Goal: Task Accomplishment & Management: Complete application form

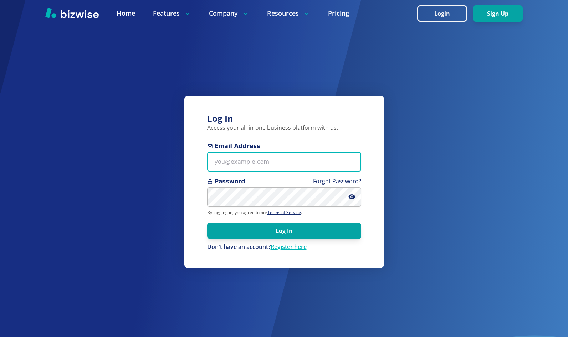
click at [295, 163] on input "Email Address" at bounding box center [284, 162] width 154 height 20
paste input "dmccaleb@socket.net"
type input "dmccaleb@socket.net"
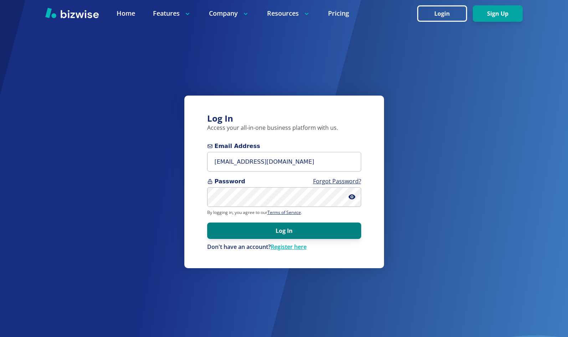
click at [281, 233] on button "Log In" at bounding box center [284, 231] width 154 height 16
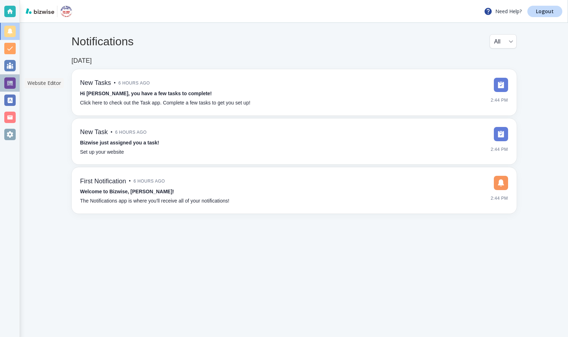
click at [8, 80] on div at bounding box center [9, 82] width 11 height 11
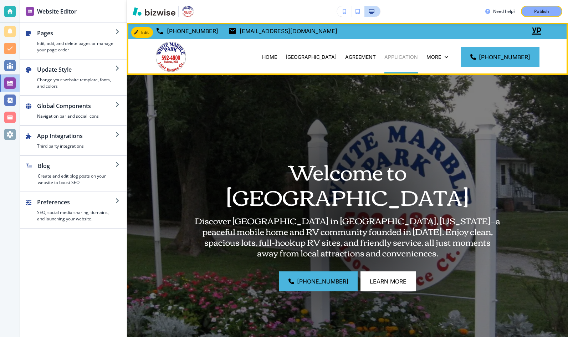
click at [385, 54] on p "APPLICATION" at bounding box center [402, 57] width 34 height 7
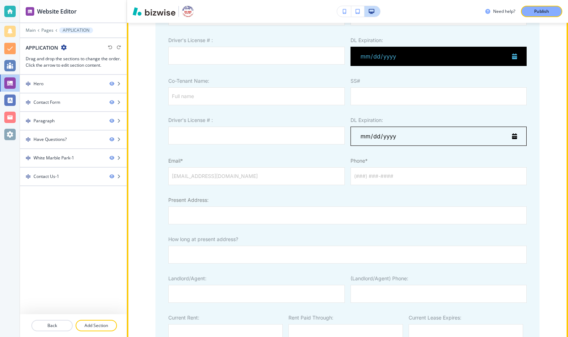
scroll to position [509, 0]
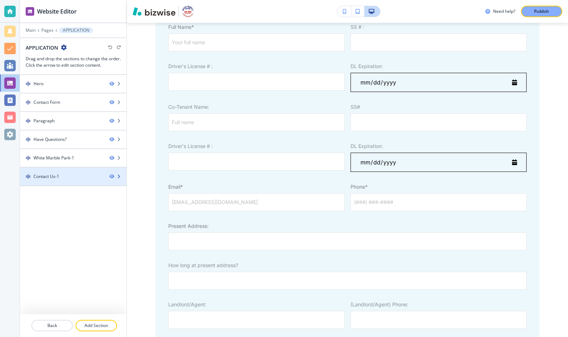
click at [88, 181] on div at bounding box center [73, 183] width 107 height 6
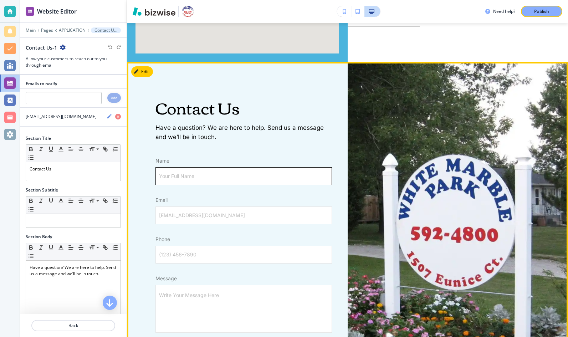
scroll to position [2126, 0]
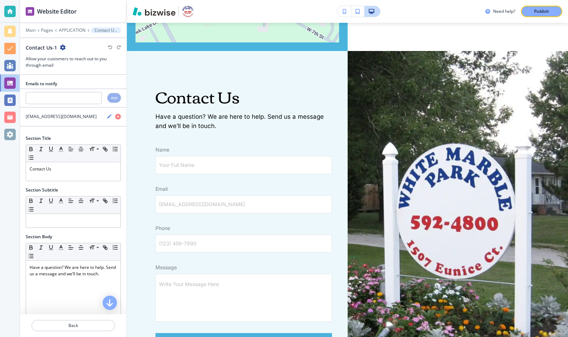
click at [69, 25] on div at bounding box center [73, 25] width 107 height 4
click at [69, 26] on div at bounding box center [73, 25] width 107 height 4
click at [69, 33] on div at bounding box center [73, 35] width 107 height 4
click at [70, 30] on p "APPLICATION" at bounding box center [72, 30] width 27 height 5
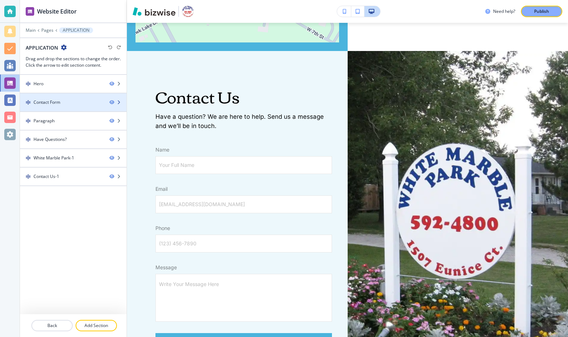
click at [55, 101] on div "Contact Form" at bounding box center [47, 102] width 27 height 6
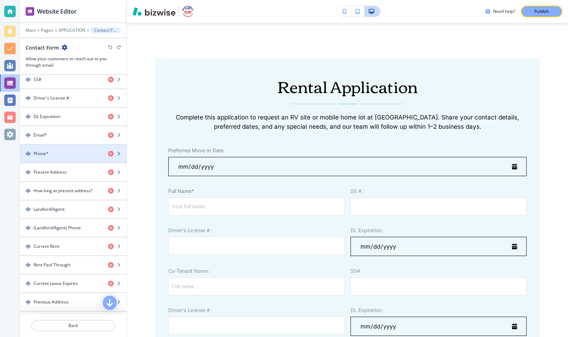
scroll to position [414, 0]
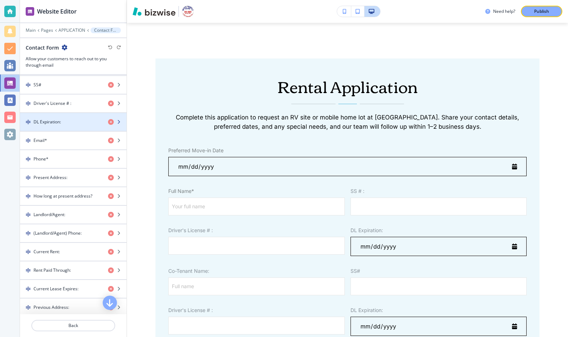
click at [68, 125] on div "DL Expiration:" at bounding box center [61, 122] width 82 height 6
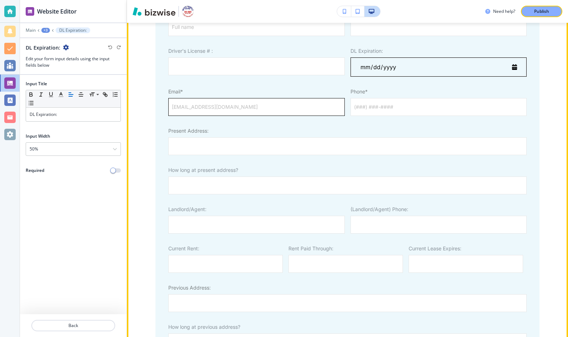
scroll to position [607, 0]
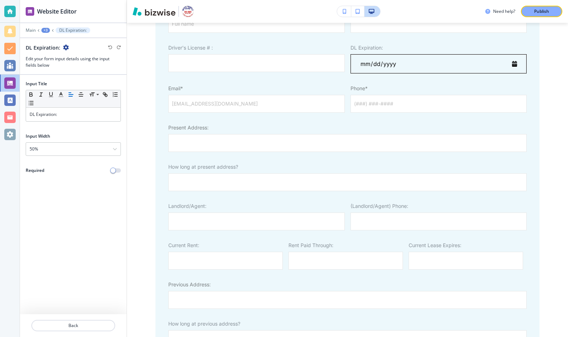
click at [108, 79] on div at bounding box center [73, 78] width 107 height 6
click at [66, 46] on icon "button" at bounding box center [66, 48] width 6 height 6
click at [77, 42] on div at bounding box center [73, 41] width 107 height 6
click at [50, 29] on div "Main +3 DL Expiration:" at bounding box center [73, 30] width 95 height 6
click at [46, 30] on div "+3" at bounding box center [45, 30] width 9 height 5
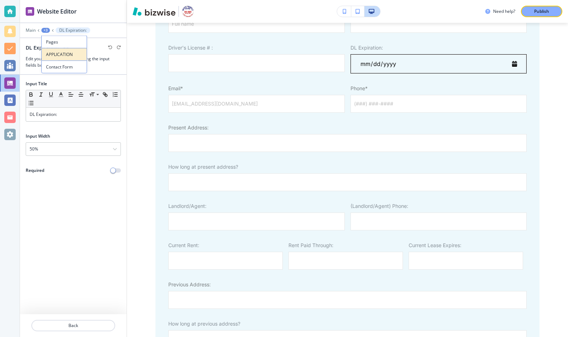
click at [61, 51] on button "APPLICATION" at bounding box center [64, 54] width 46 height 12
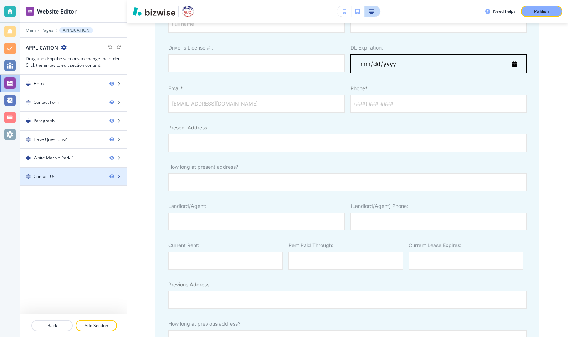
click at [56, 174] on div "Contact Us-1" at bounding box center [47, 176] width 26 height 6
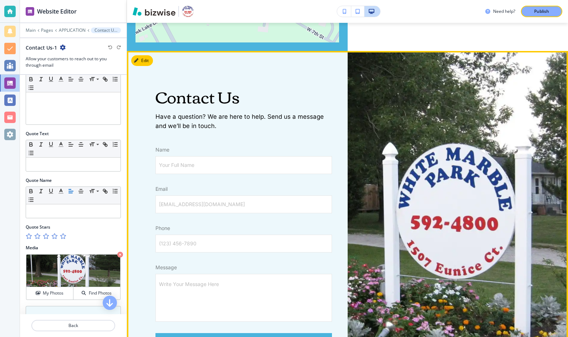
scroll to position [2085, 0]
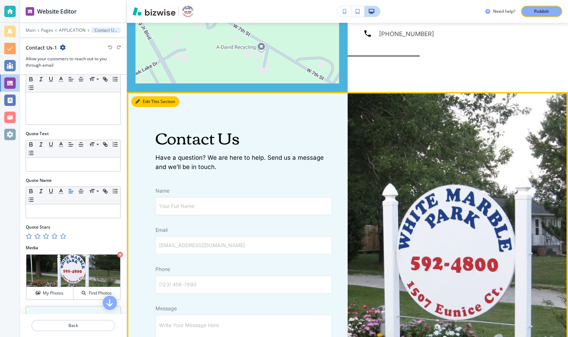
click at [149, 96] on button "Edit This Section" at bounding box center [155, 101] width 48 height 11
click at [152, 96] on button "Edit This Section" at bounding box center [155, 101] width 48 height 11
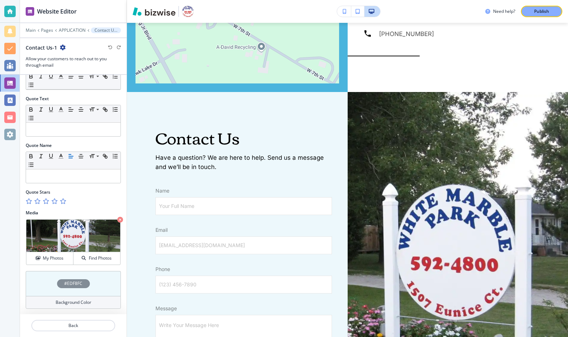
scroll to position [0, 0]
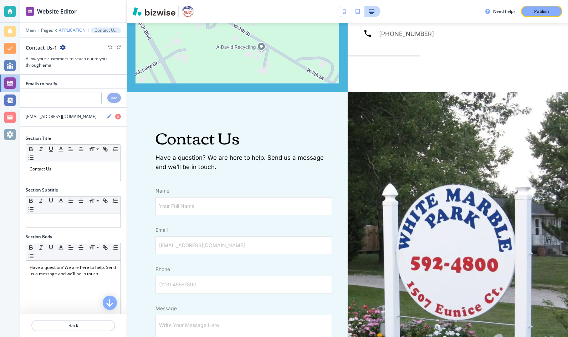
click at [67, 31] on p "APPLICATION" at bounding box center [72, 30] width 27 height 5
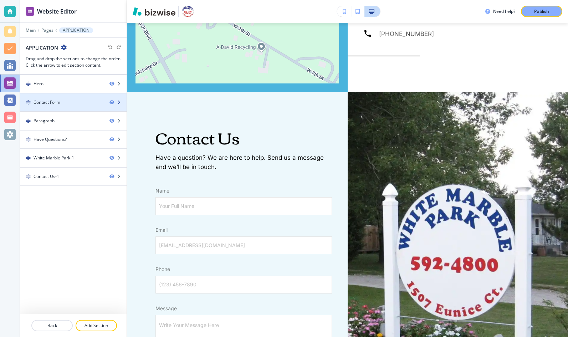
click at [60, 104] on div "Contact Form" at bounding box center [62, 102] width 84 height 6
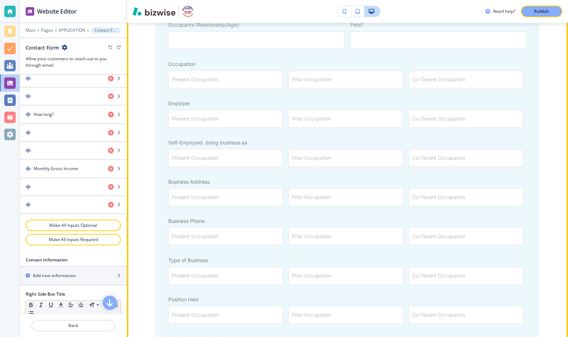
scroll to position [1030, 0]
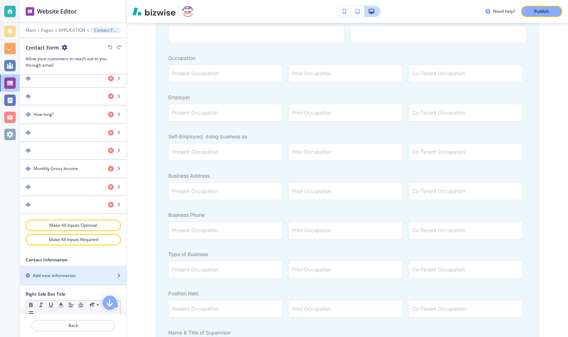
click at [76, 274] on h2 "Add new information" at bounding box center [54, 276] width 43 height 6
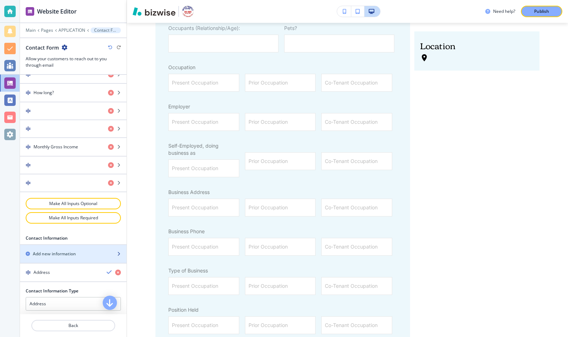
scroll to position [1230, 0]
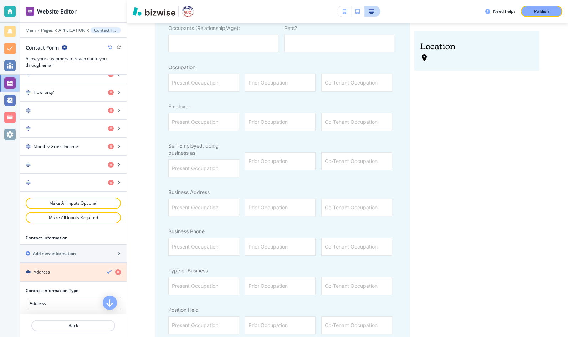
click at [117, 272] on icon "button" at bounding box center [118, 272] width 6 height 6
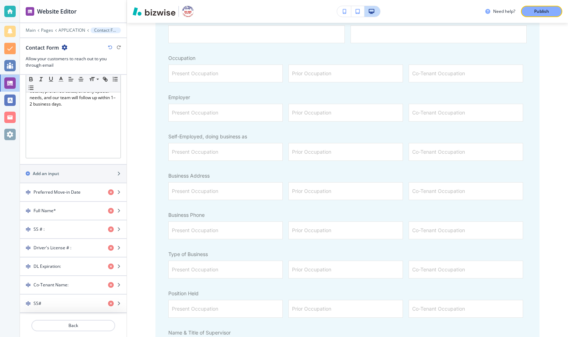
scroll to position [201, 0]
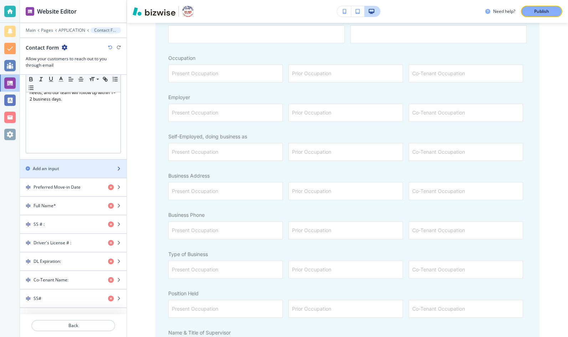
click at [71, 164] on div "button" at bounding box center [73, 163] width 107 height 6
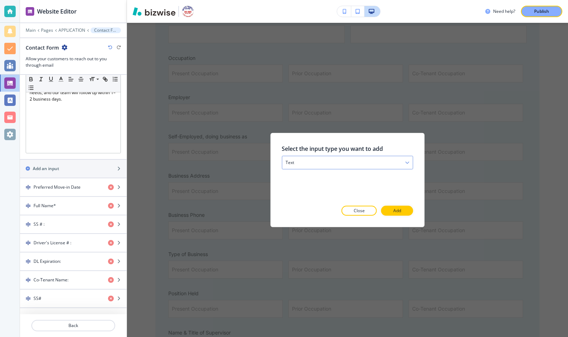
click at [310, 157] on div "text" at bounding box center [347, 162] width 131 height 13
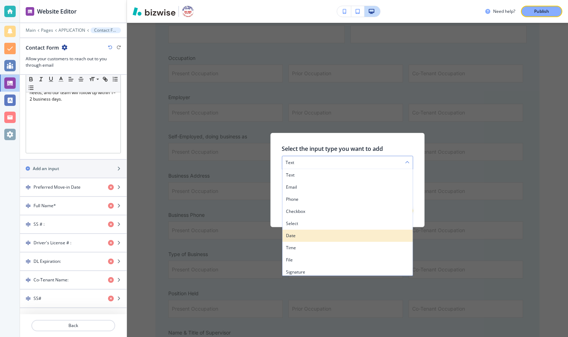
click at [310, 231] on div "date" at bounding box center [347, 235] width 131 height 12
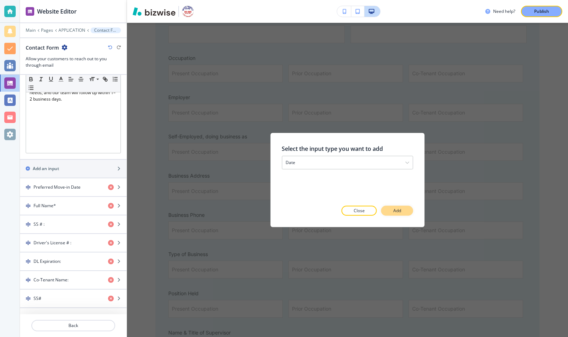
click at [395, 209] on p "Add" at bounding box center [398, 211] width 8 height 6
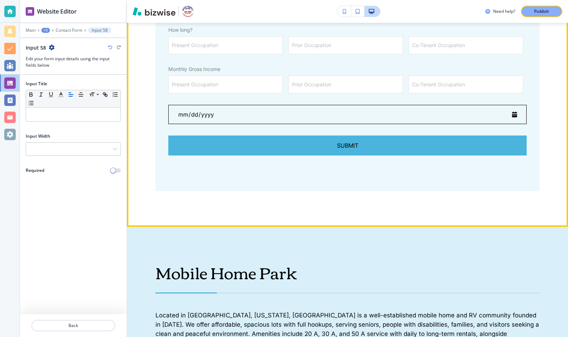
scroll to position [1357, 0]
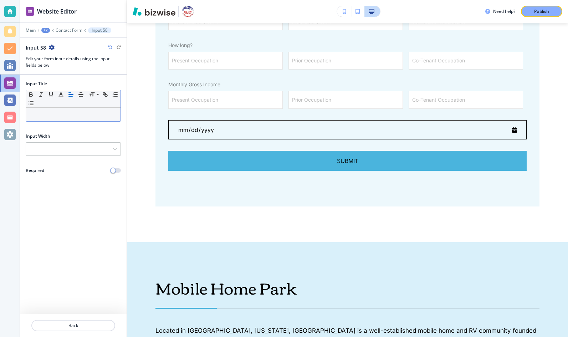
click at [84, 116] on p at bounding box center [73, 114] width 87 height 6
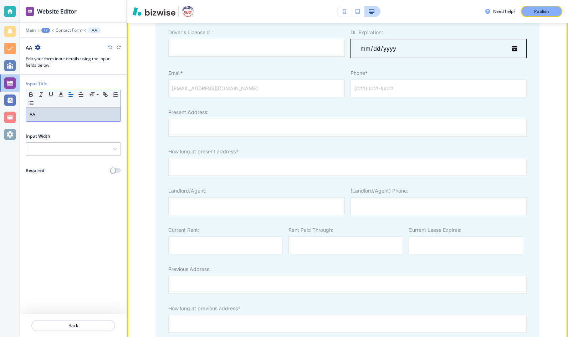
scroll to position [404, 0]
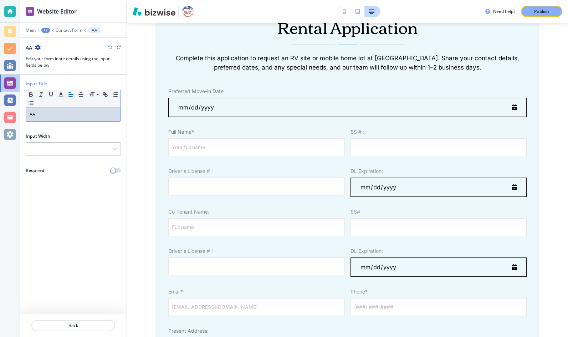
click at [110, 47] on icon "button" at bounding box center [110, 47] width 4 height 4
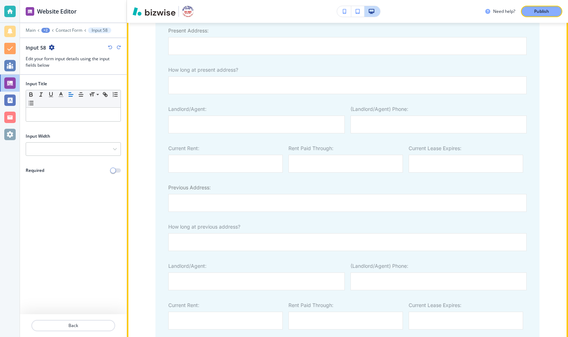
scroll to position [709, 0]
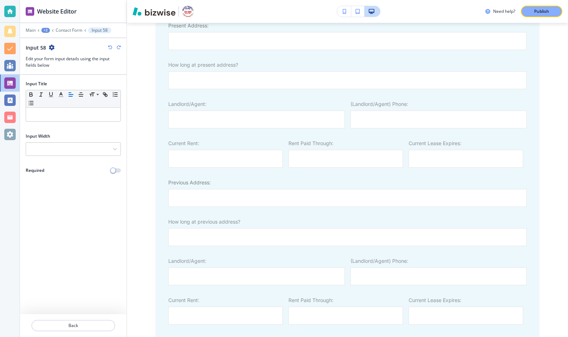
click at [111, 47] on icon "button" at bounding box center [110, 47] width 4 height 4
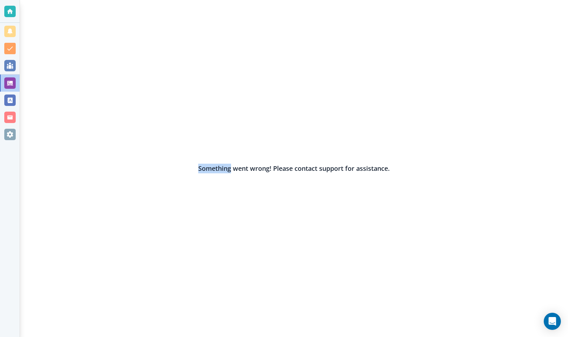
click at [111, 47] on div "Something went wrong! Please contact support for assistance." at bounding box center [294, 168] width 548 height 337
click at [12, 6] on div at bounding box center [9, 11] width 11 height 11
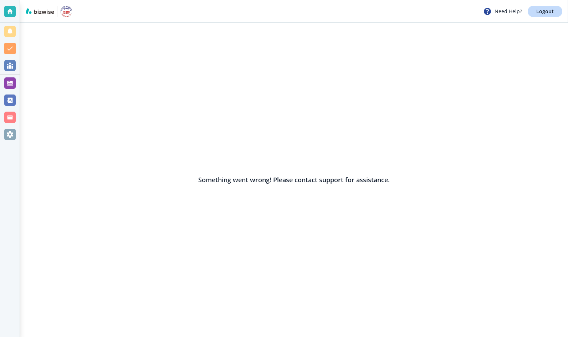
click at [537, 5] on div "Need Help? Logout" at bounding box center [294, 11] width 548 height 23
click at [538, 9] on p "Logout" at bounding box center [545, 11] width 17 height 5
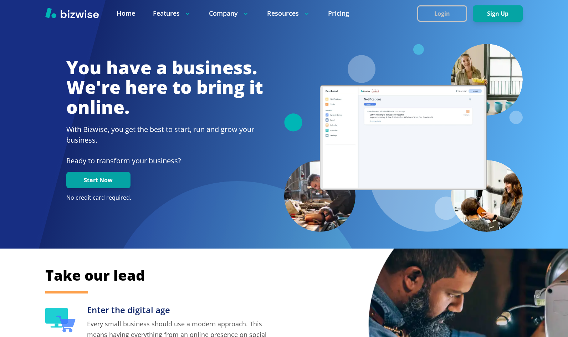
click at [452, 10] on button "Login" at bounding box center [442, 13] width 50 height 16
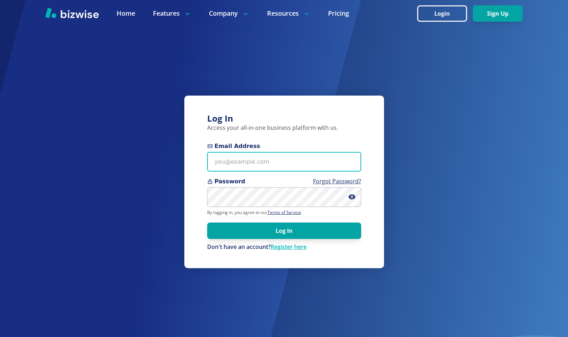
click at [235, 154] on input "Email Address" at bounding box center [284, 162] width 154 height 20
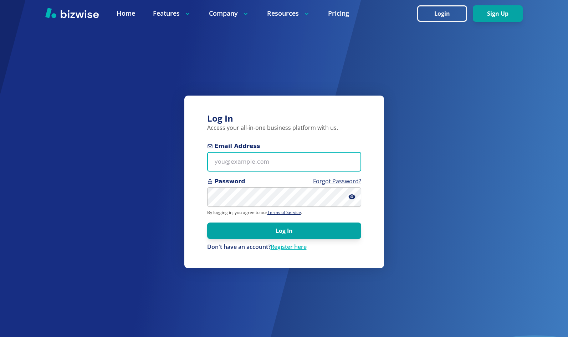
click at [302, 158] on input "Email Address" at bounding box center [284, 162] width 154 height 20
type input "kieran@bizwise.com"
